Goal: Task Accomplishment & Management: Use online tool/utility

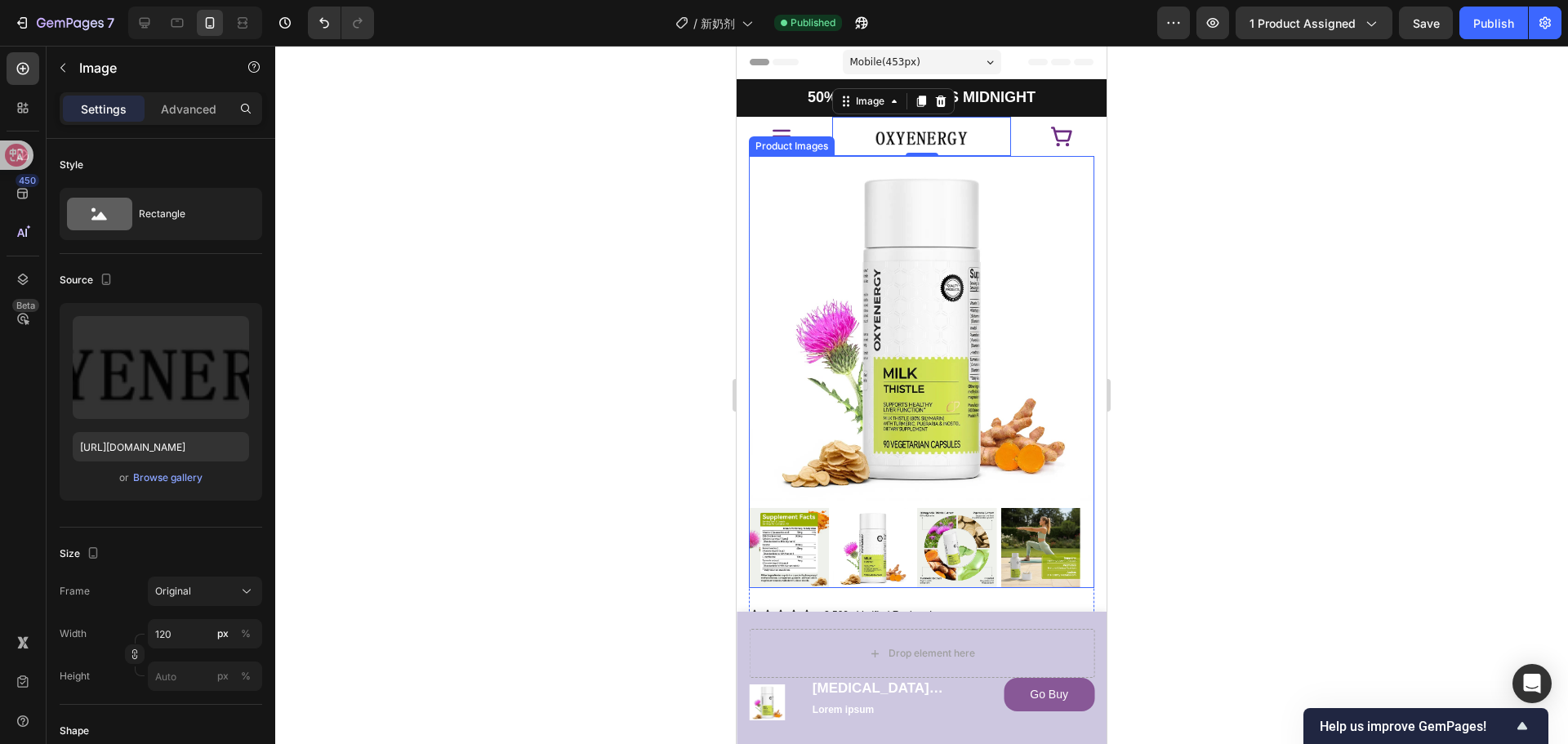
drag, startPoint x: 1282, startPoint y: 597, endPoint x: 554, endPoint y: 547, distance: 729.7
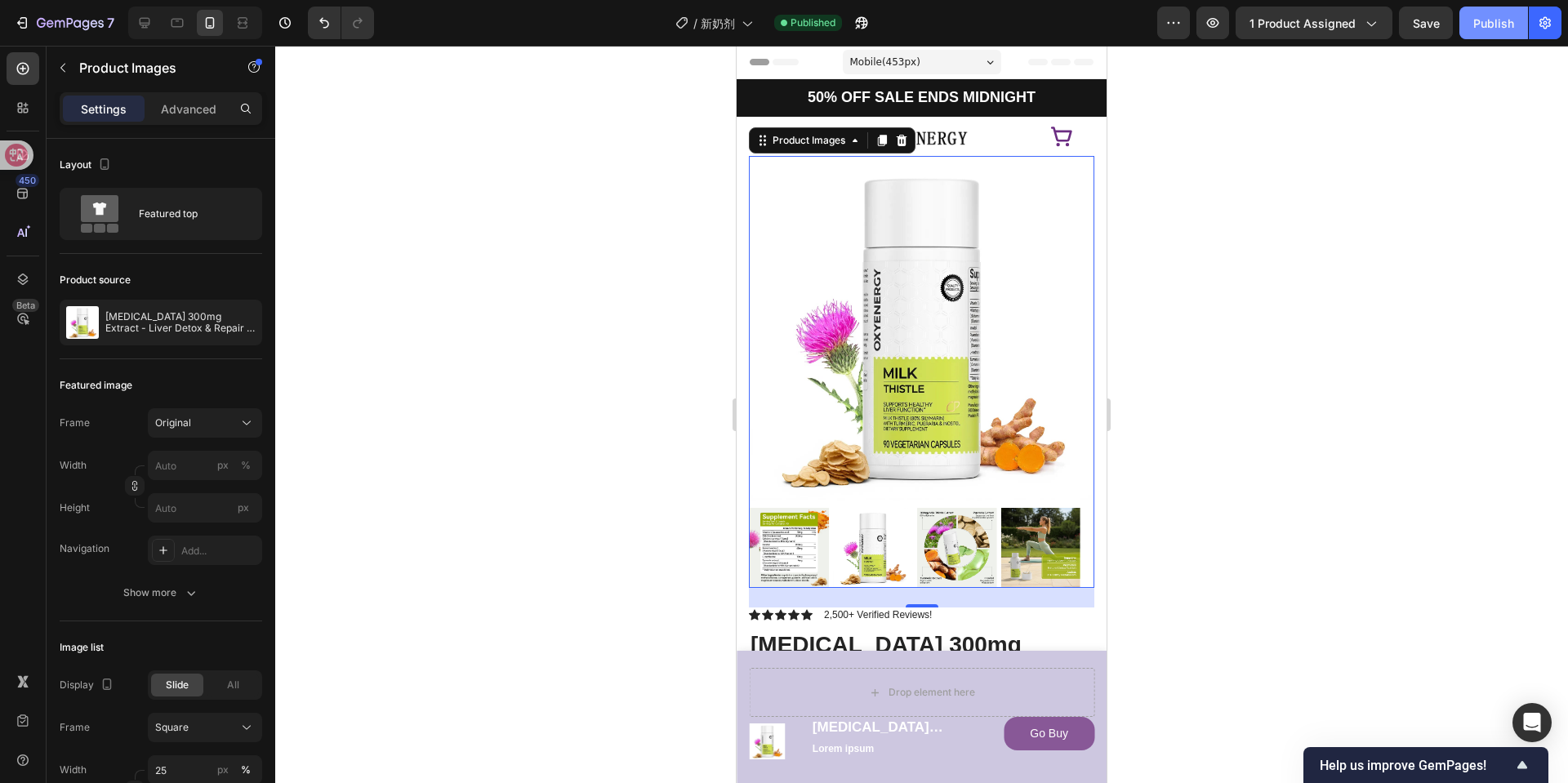
click at [1476, 26] on div "Publish" at bounding box center [1493, 24] width 40 height 17
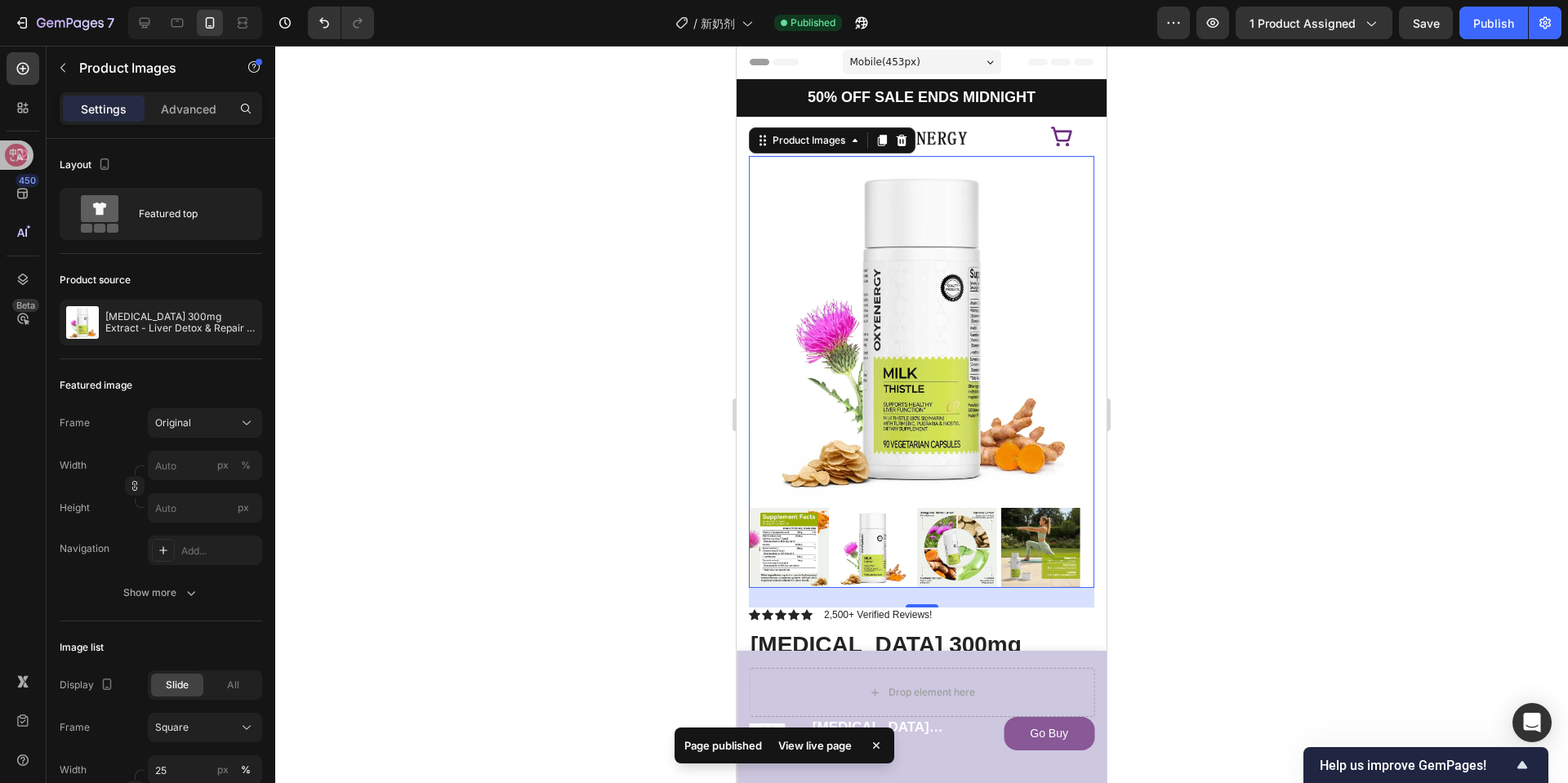
click at [1459, 7] on button "Publish" at bounding box center [1493, 23] width 69 height 33
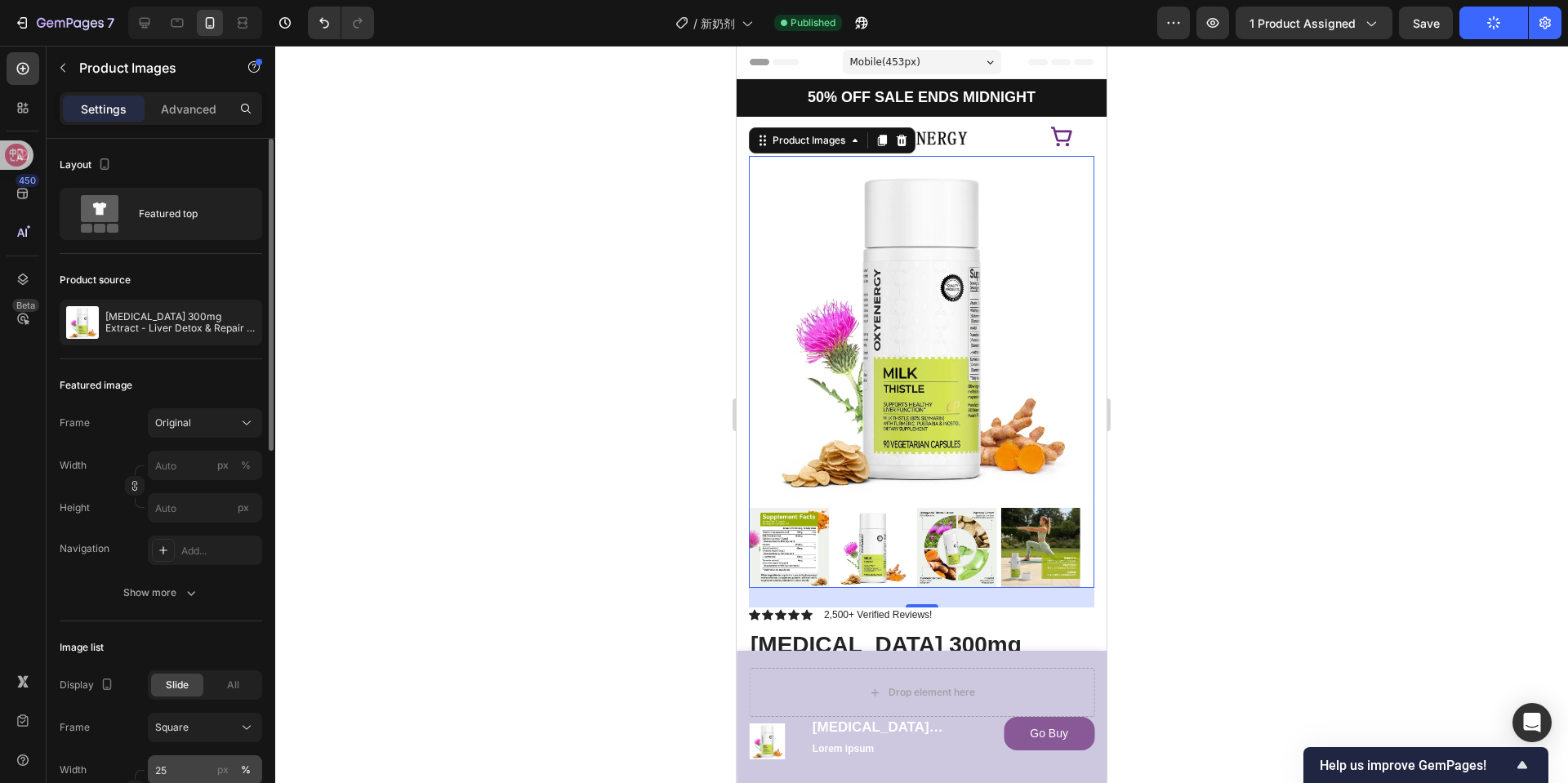
click at [1459, 7] on button "Publish" at bounding box center [1493, 23] width 69 height 33
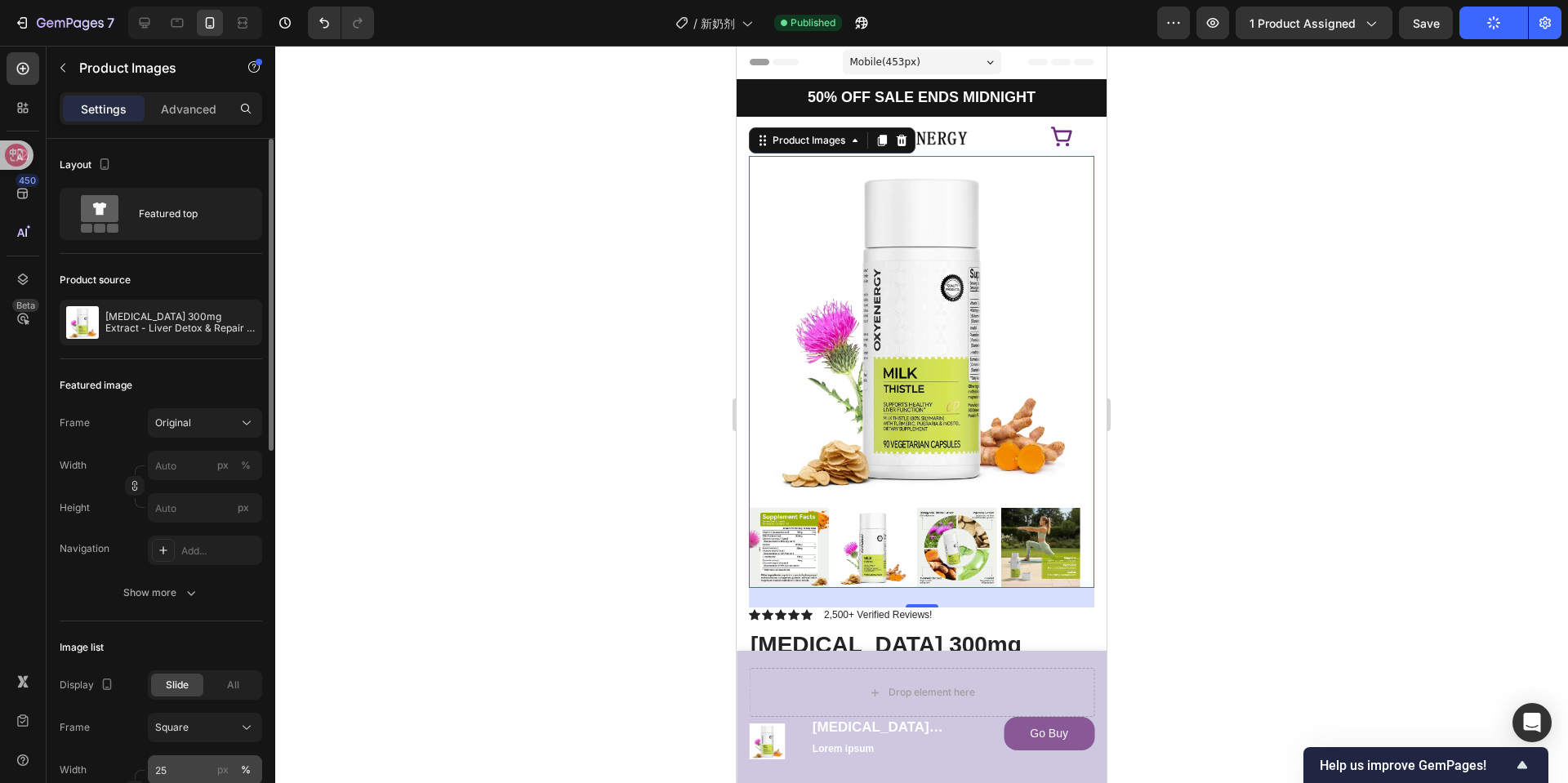
click at [1459, 7] on button "Publish" at bounding box center [1493, 23] width 69 height 33
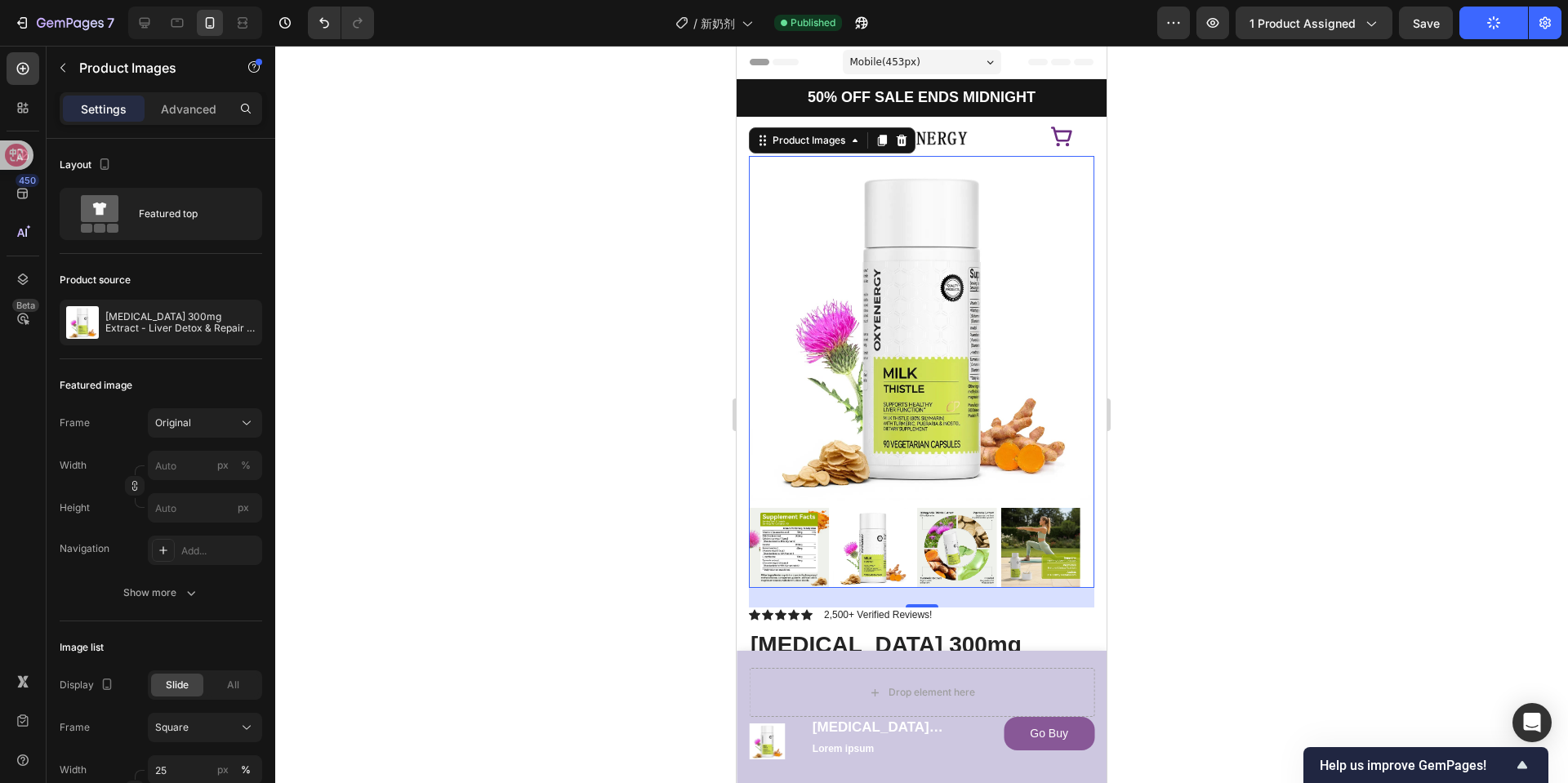
click at [1459, 7] on button "Publish" at bounding box center [1493, 23] width 69 height 33
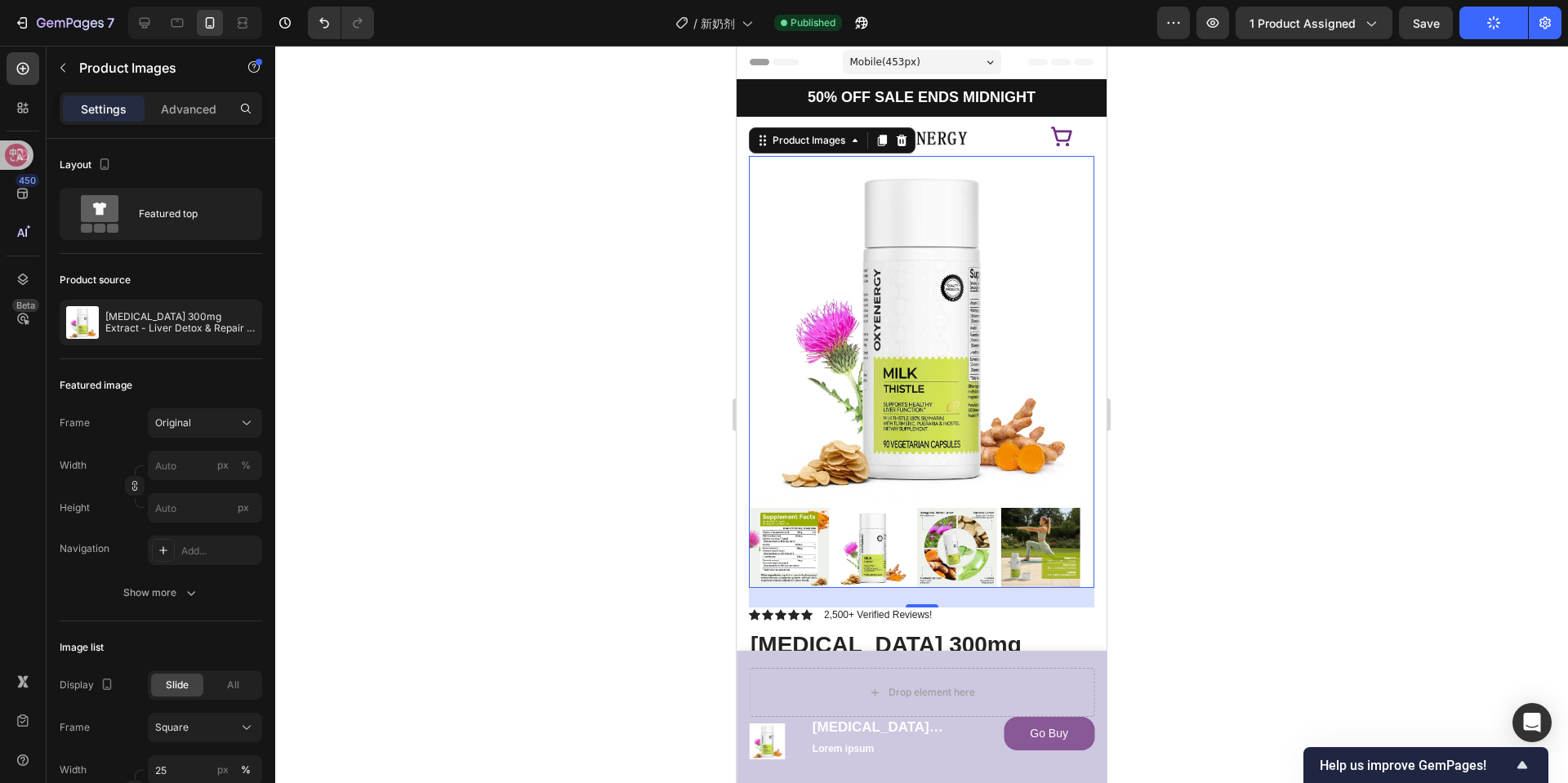
click at [1459, 7] on button "Publish" at bounding box center [1493, 23] width 69 height 33
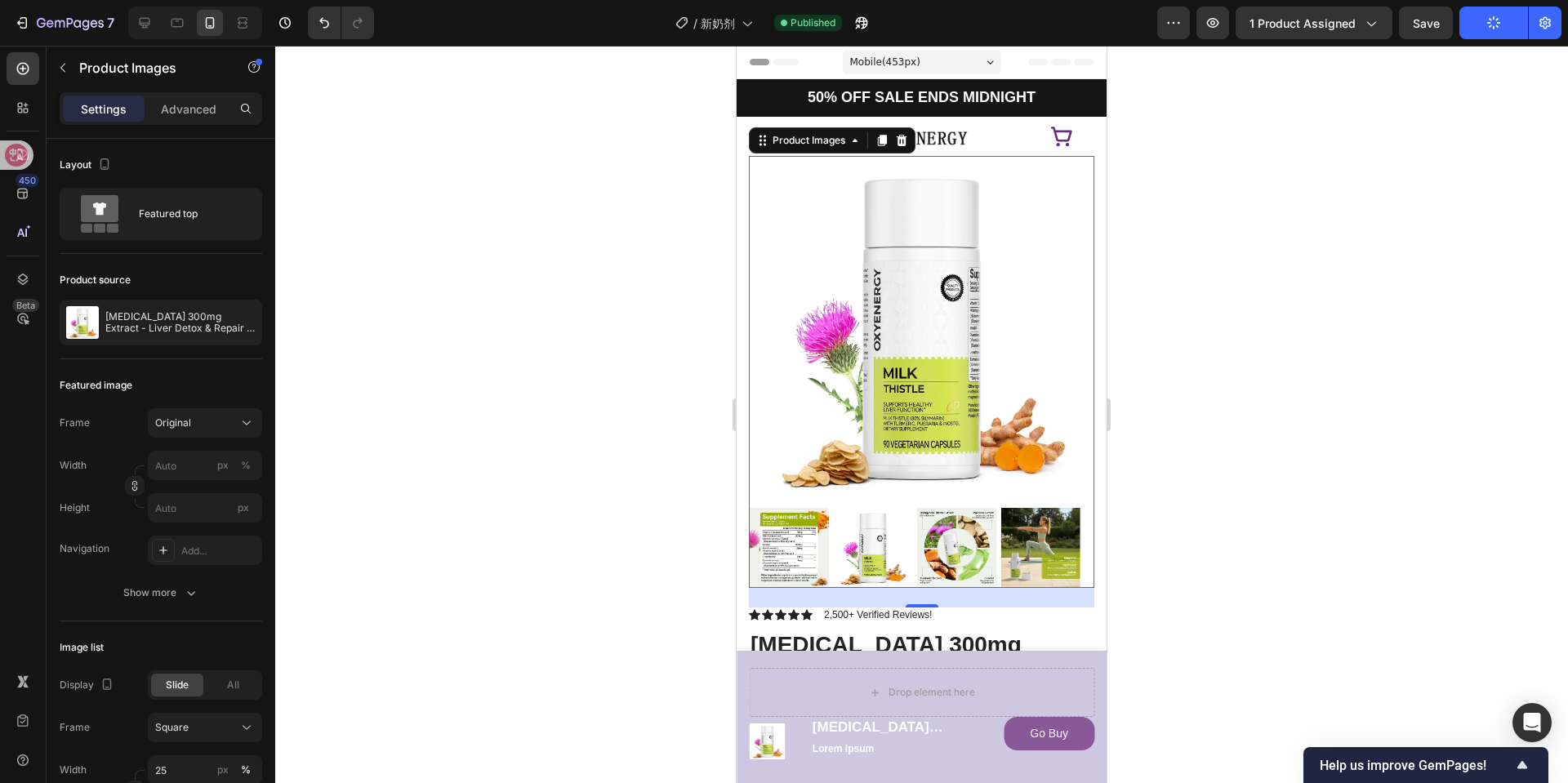
click at [1459, 7] on button "Publish" at bounding box center [1493, 23] width 69 height 33
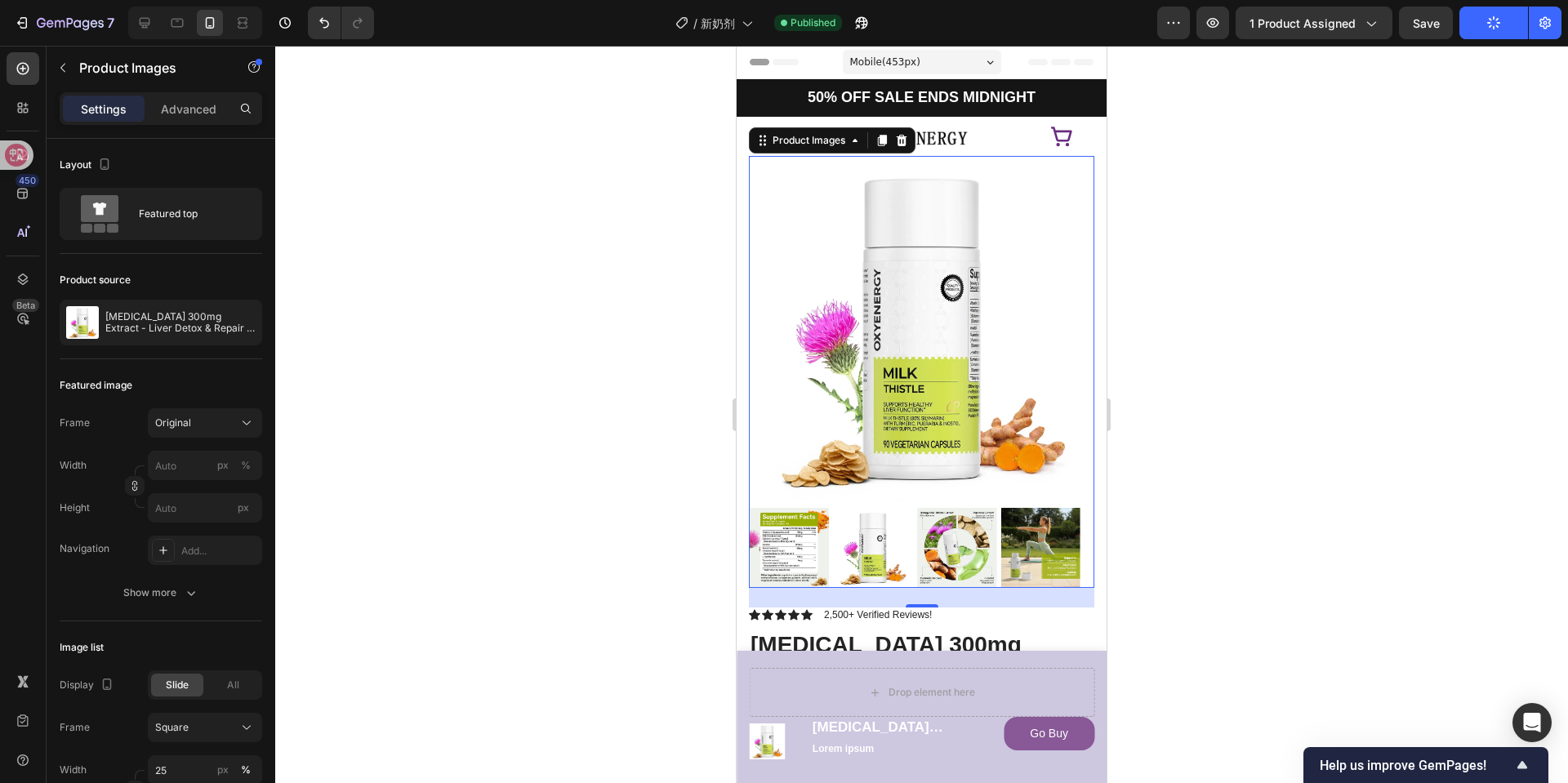
click at [1459, 7] on button "Publish" at bounding box center [1493, 23] width 69 height 33
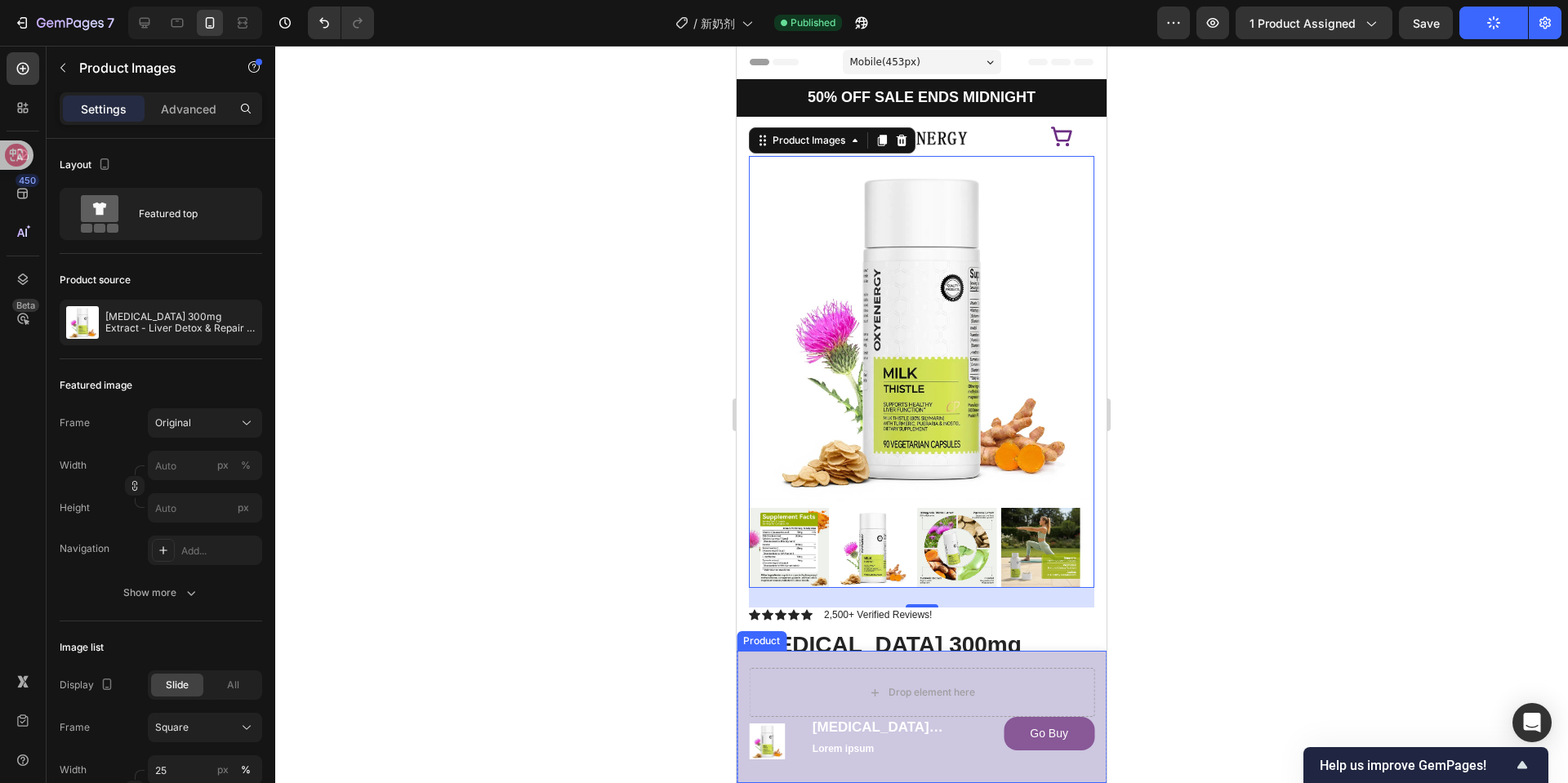
click at [1459, 7] on button "Publish" at bounding box center [1493, 23] width 69 height 33
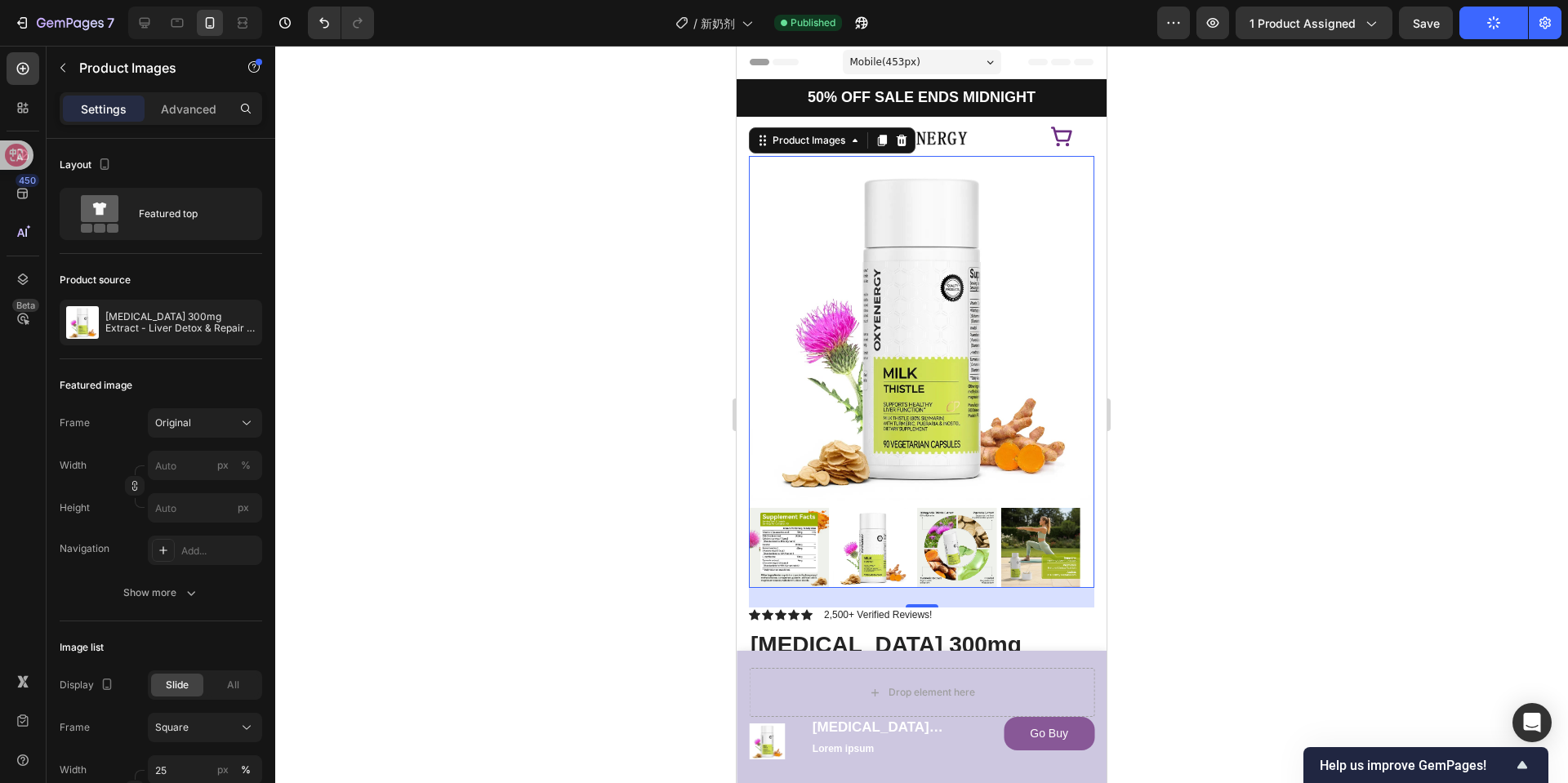
click at [1459, 7] on button "Publish" at bounding box center [1493, 23] width 69 height 33
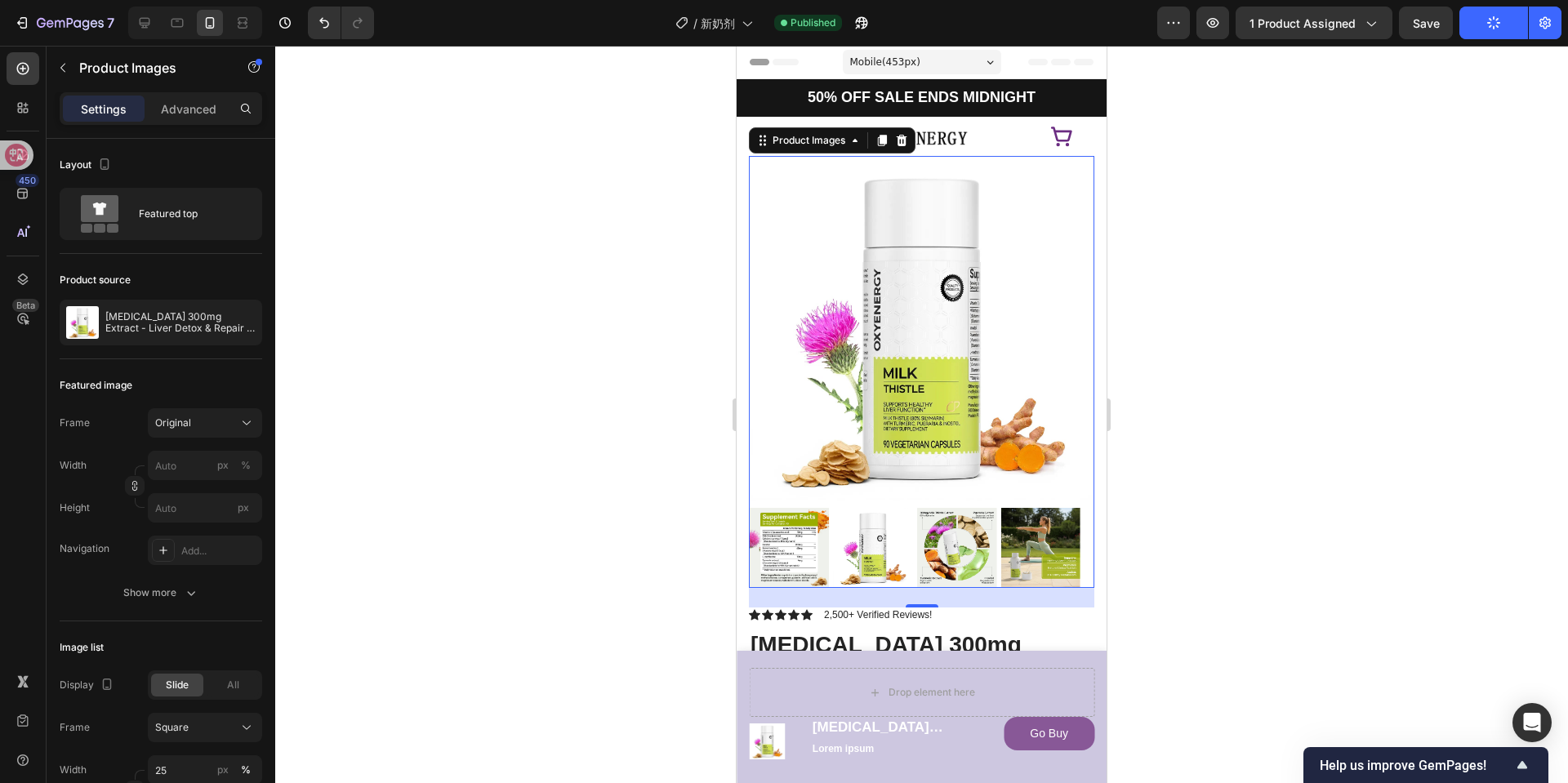
click at [1459, 7] on button "Publish" at bounding box center [1493, 23] width 69 height 33
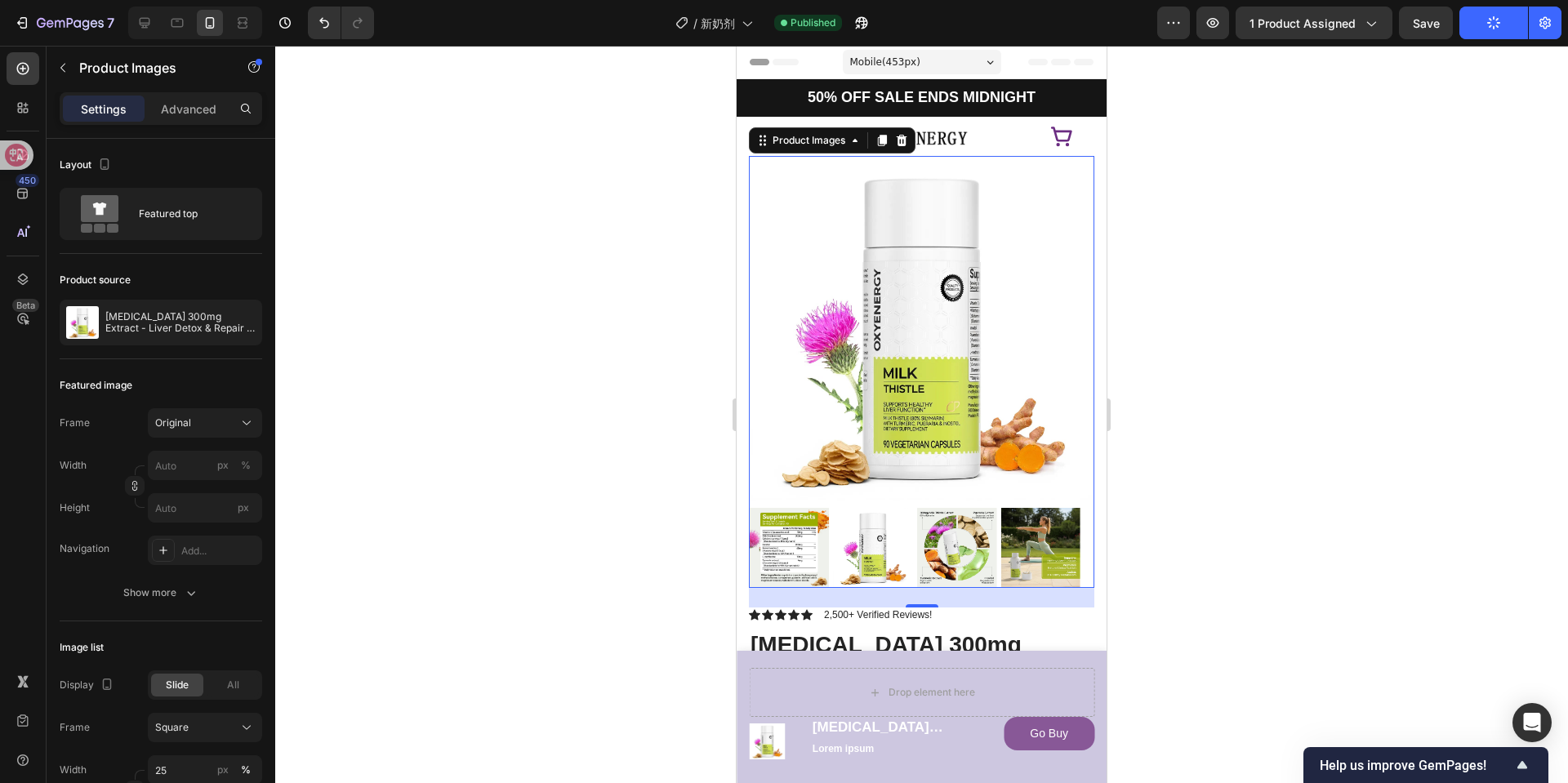
click at [1459, 7] on button "Publish" at bounding box center [1493, 23] width 69 height 33
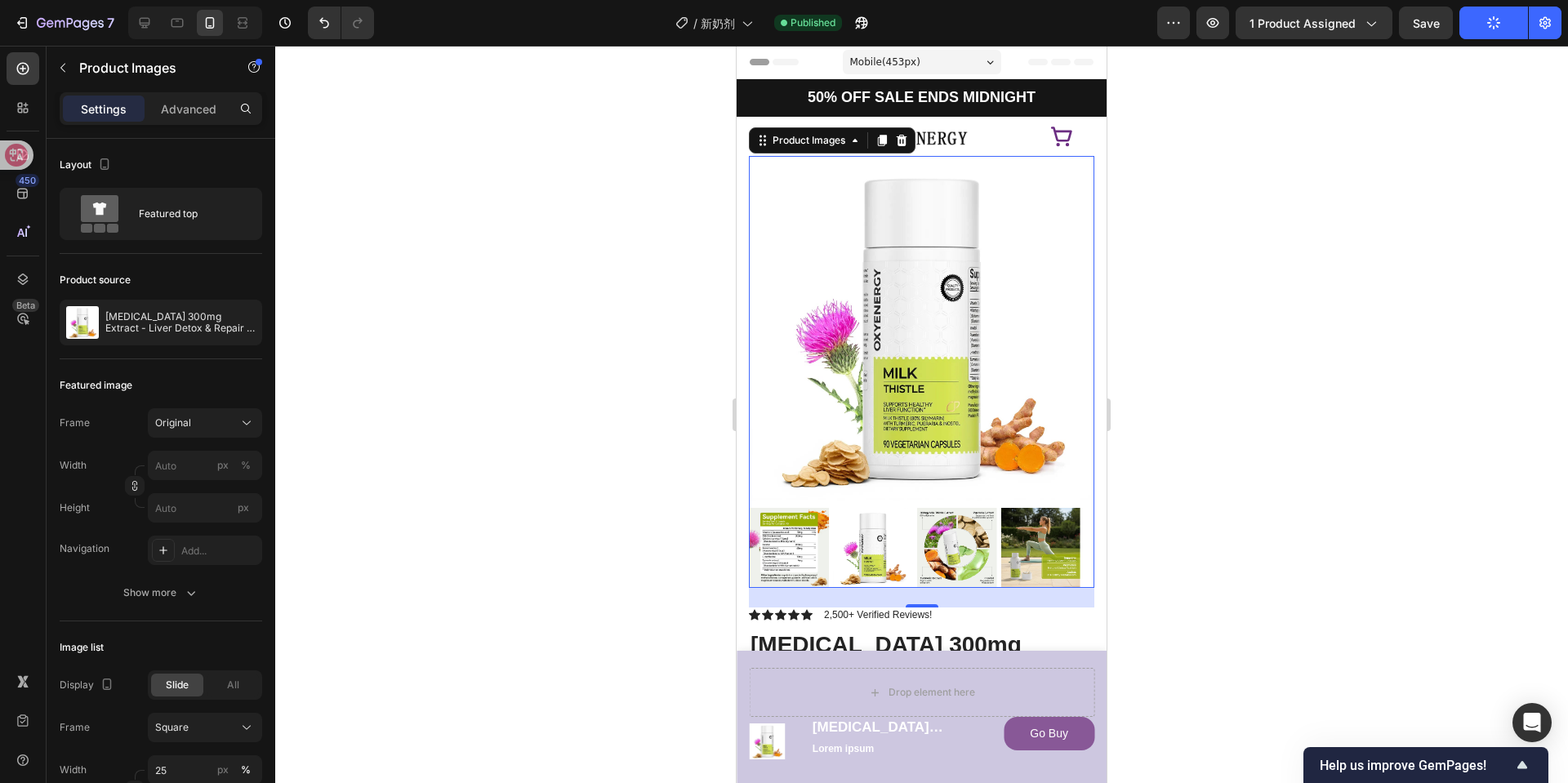
click at [1459, 7] on button "Publish" at bounding box center [1493, 23] width 69 height 33
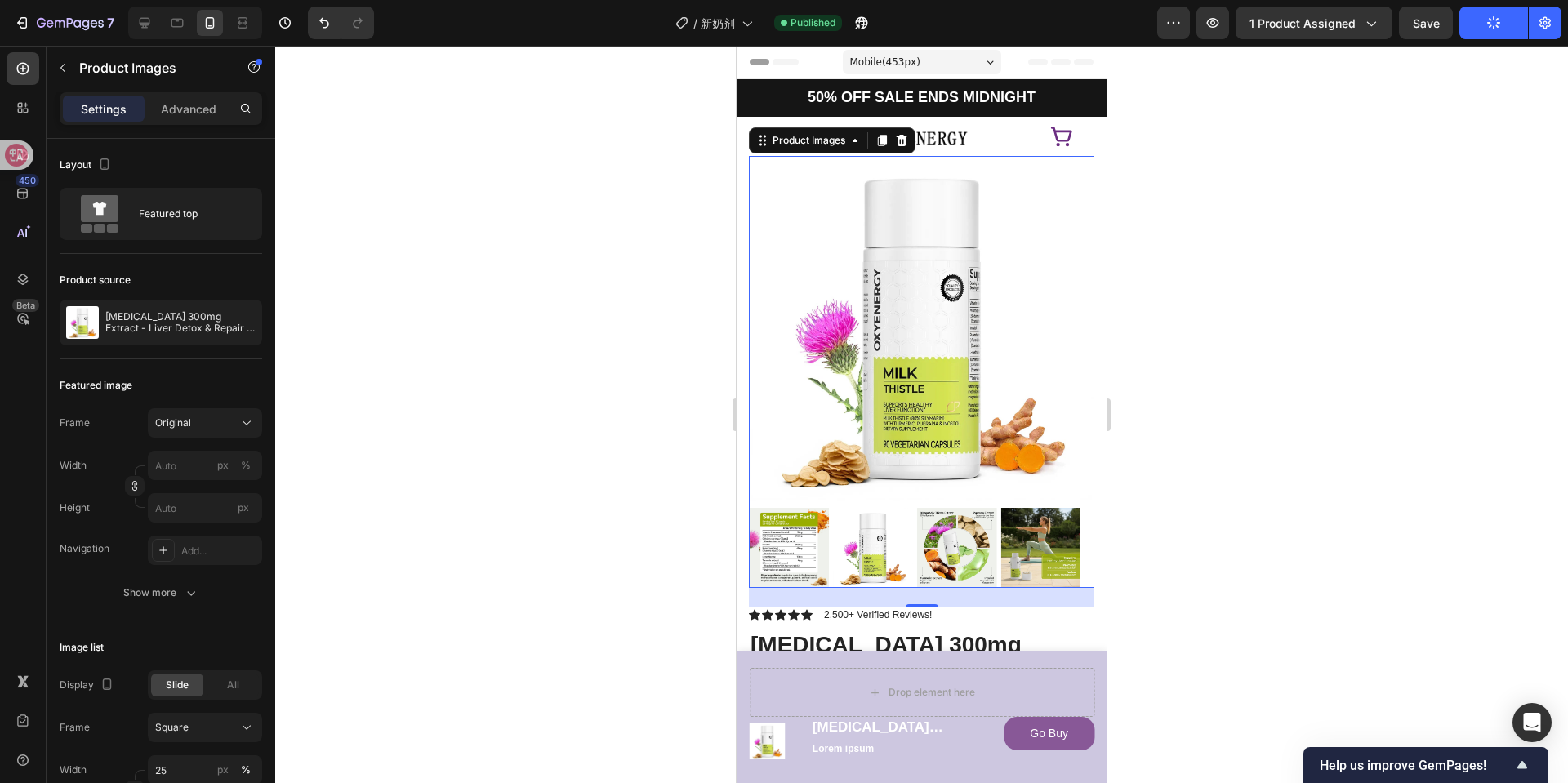
click at [1459, 7] on button "Publish" at bounding box center [1493, 23] width 69 height 33
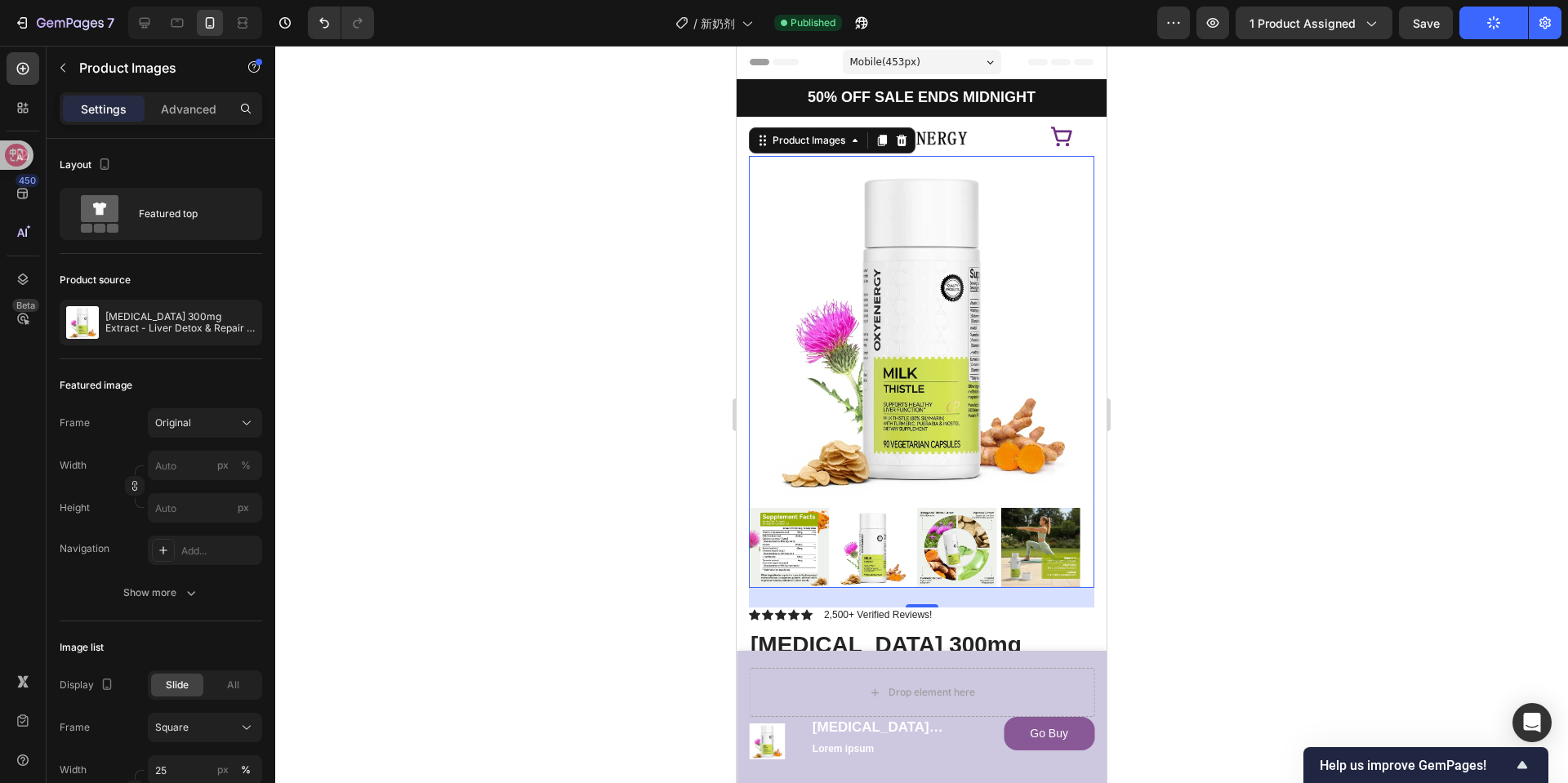
click at [1459, 7] on button "Publish" at bounding box center [1493, 23] width 69 height 33
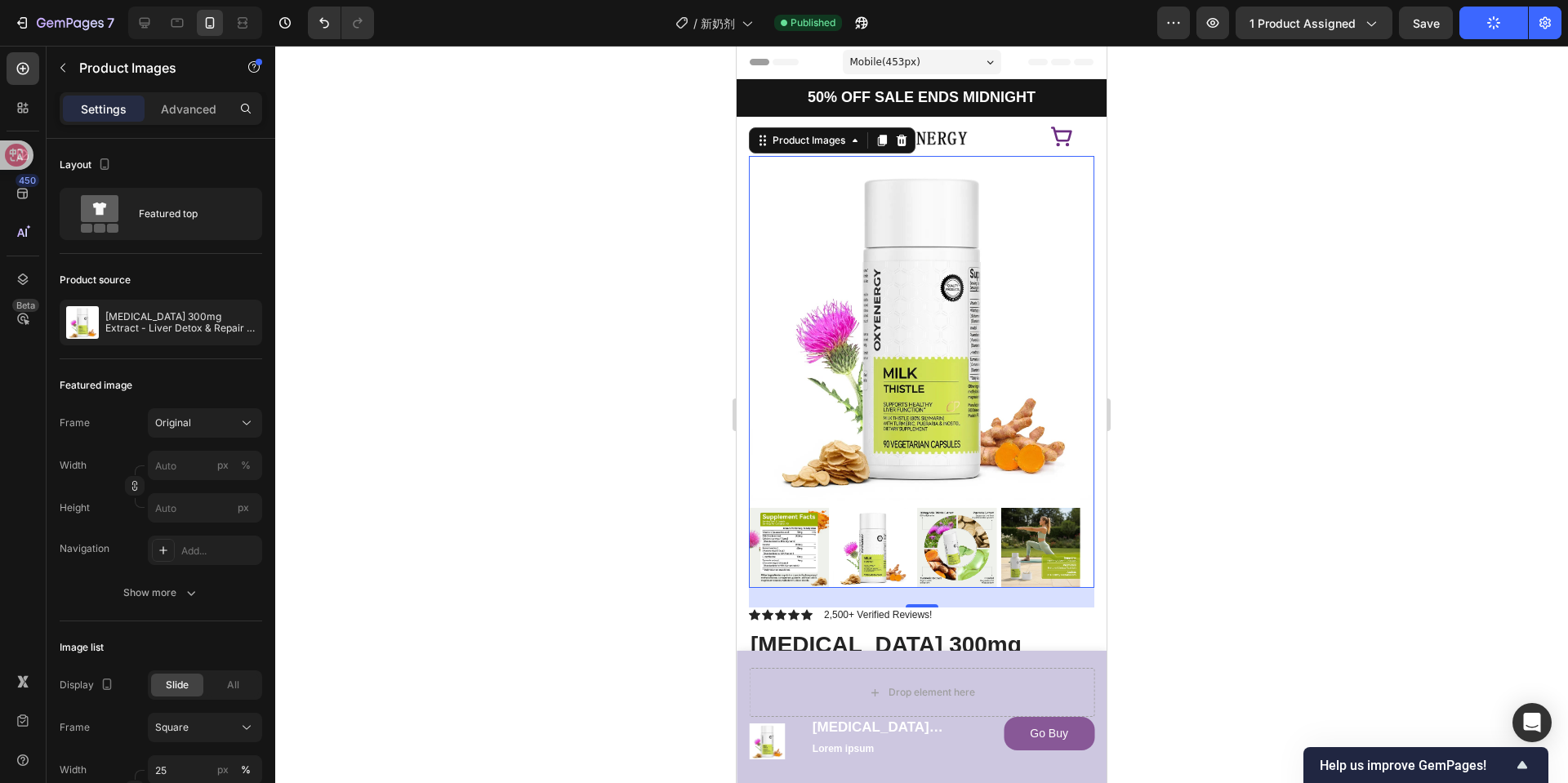
click at [1459, 7] on button "Publish" at bounding box center [1493, 23] width 69 height 33
